Goal: Task Accomplishment & Management: Manage account settings

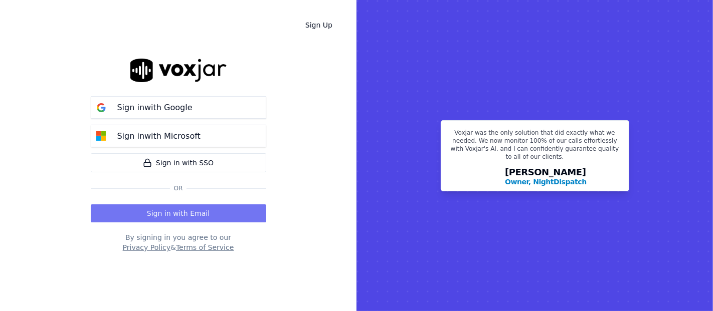
click at [196, 204] on button "Sign in with Email" at bounding box center [178, 213] width 175 height 18
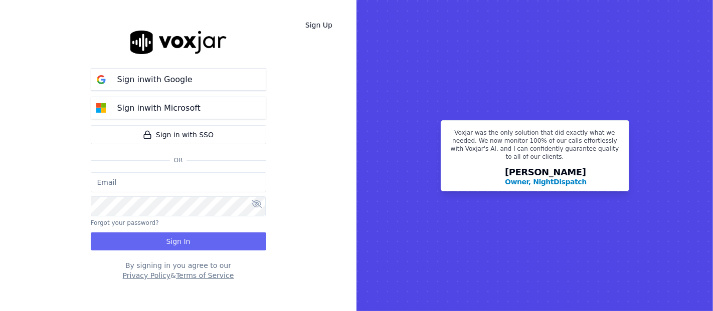
type input "[EMAIL_ADDRESS][DOMAIN_NAME]"
click at [172, 226] on div "[EMAIL_ADDRESS][DOMAIN_NAME] Forgot your password? Sign In" at bounding box center [178, 211] width 175 height 78
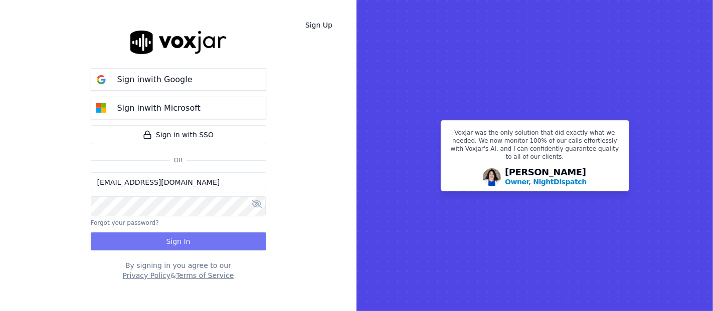
click at [174, 241] on button "Sign In" at bounding box center [178, 242] width 175 height 18
